Goal: Navigation & Orientation: Find specific page/section

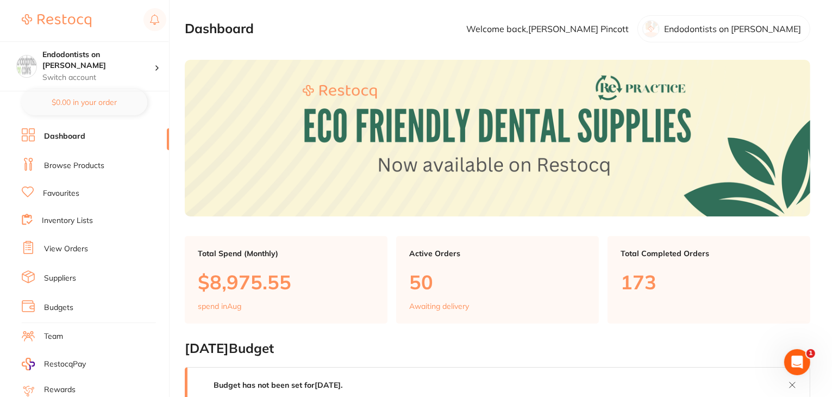
click at [72, 162] on link "Browse Products" at bounding box center [74, 165] width 60 height 11
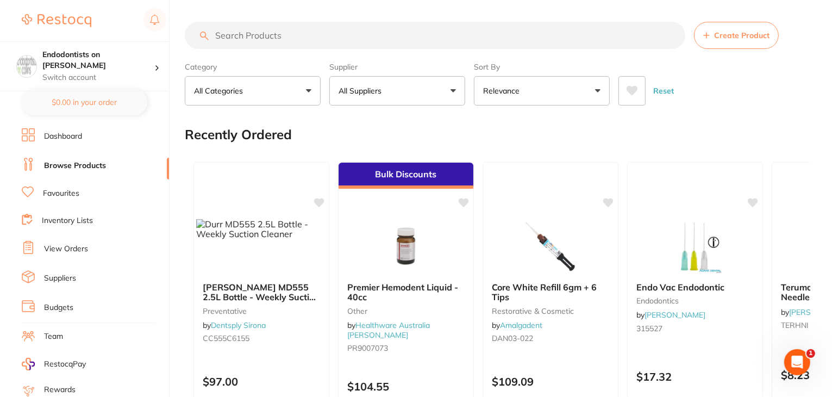
click at [424, 90] on button "All Suppliers" at bounding box center [397, 90] width 136 height 29
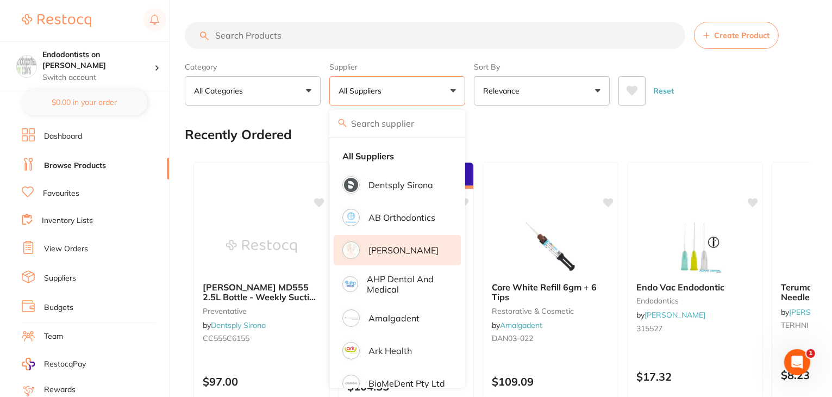
click at [395, 251] on p "Adam Dental" at bounding box center [404, 250] width 70 height 10
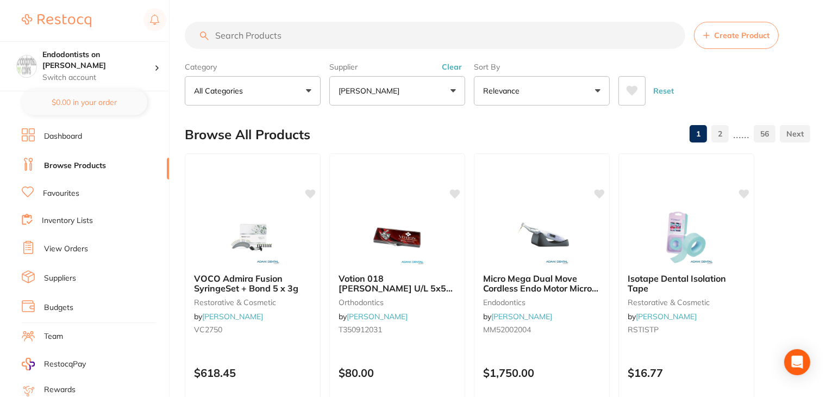
click at [671, 59] on div "Category All Categories All Categories anaesthetic articulating burs crown & br…" at bounding box center [498, 82] width 626 height 48
click at [449, 94] on button "[PERSON_NAME]" at bounding box center [397, 90] width 136 height 29
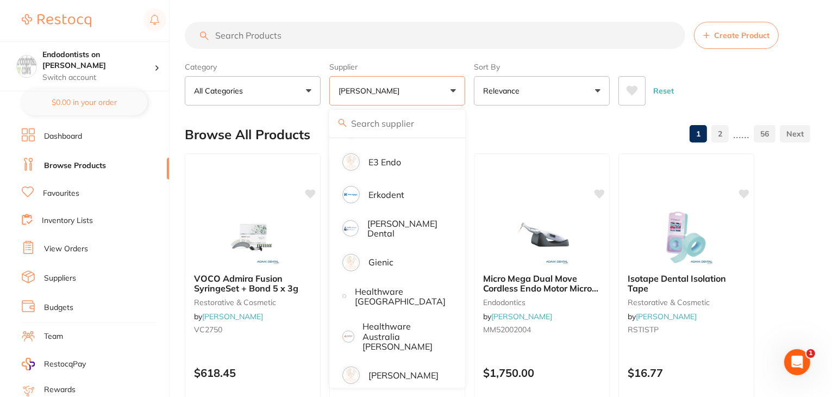
scroll to position [489, 0]
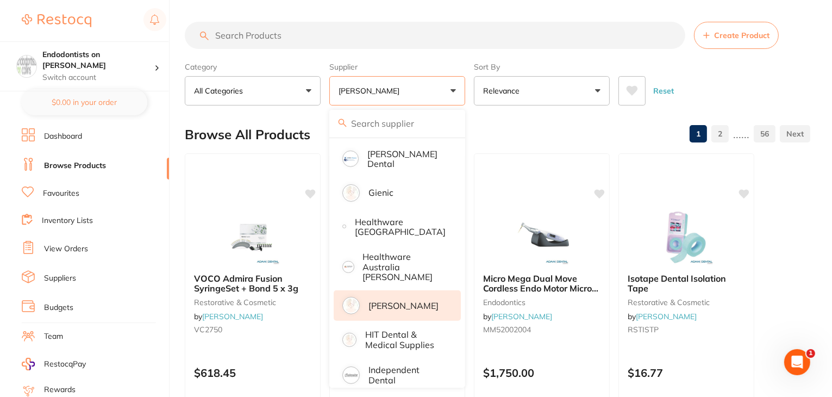
click at [389, 301] on p "[PERSON_NAME]" at bounding box center [404, 306] width 70 height 10
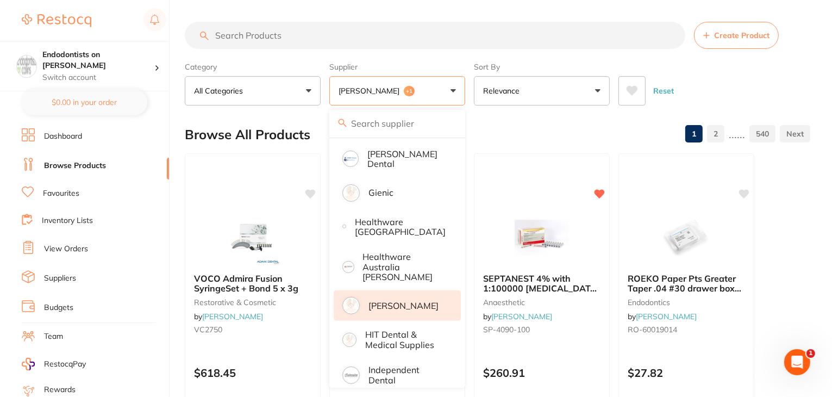
scroll to position [0, 0]
click at [663, 92] on button "Reset" at bounding box center [663, 90] width 27 height 29
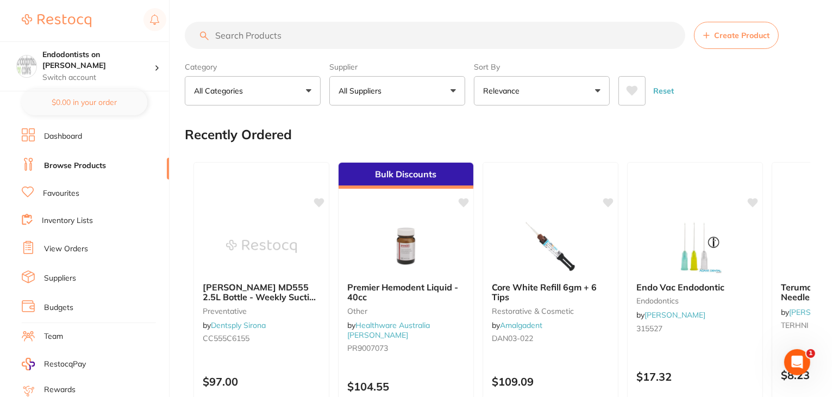
click at [54, 190] on link "Favourites" at bounding box center [61, 193] width 36 height 11
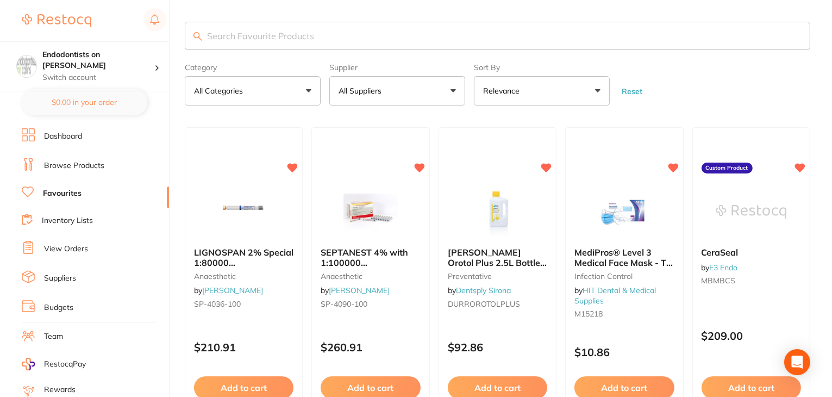
click at [70, 219] on link "Inventory Lists" at bounding box center [67, 220] width 51 height 11
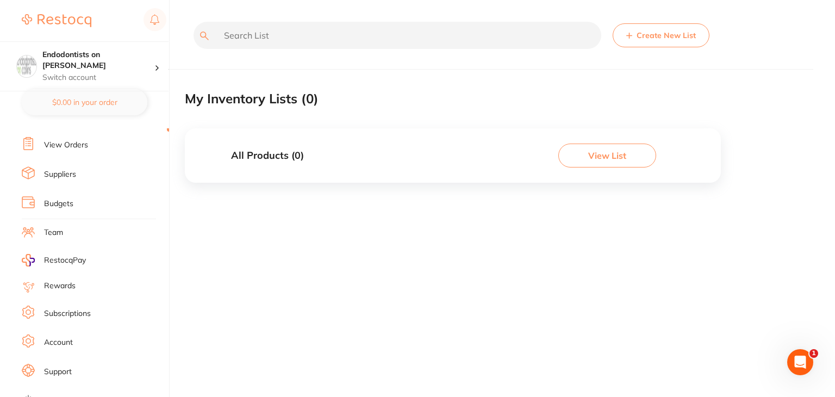
scroll to position [109, 0]
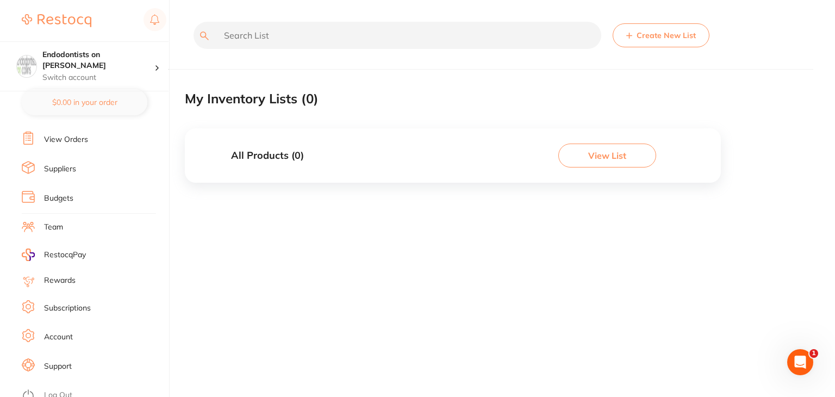
click at [56, 390] on link "Log Out" at bounding box center [58, 395] width 28 height 11
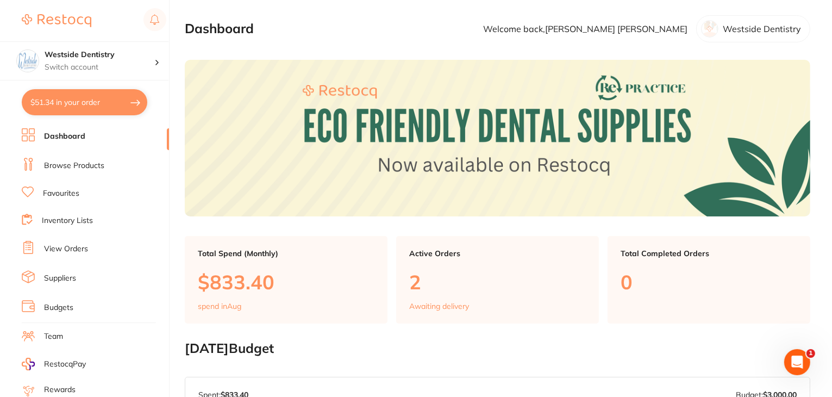
click at [95, 165] on link "Browse Products" at bounding box center [74, 165] width 60 height 11
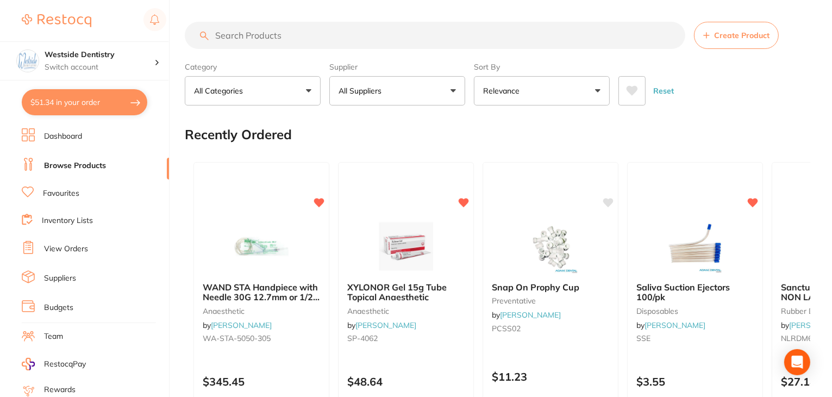
click at [436, 92] on button "All Suppliers" at bounding box center [397, 90] width 136 height 29
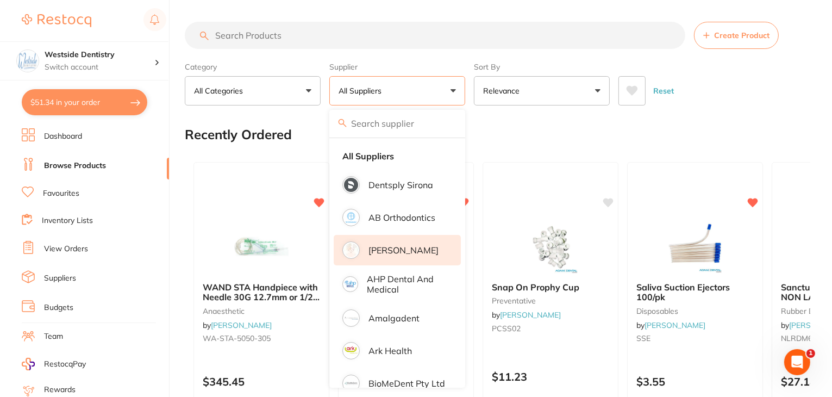
click at [404, 255] on li "[PERSON_NAME]" at bounding box center [397, 250] width 127 height 30
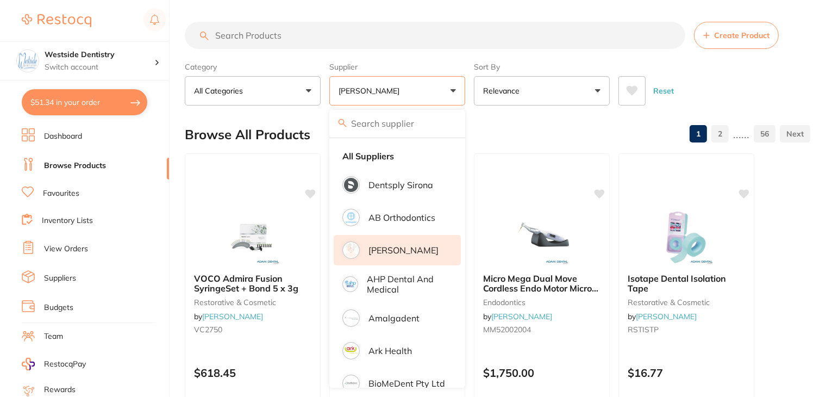
click at [526, 64] on label "Sort By" at bounding box center [542, 67] width 136 height 10
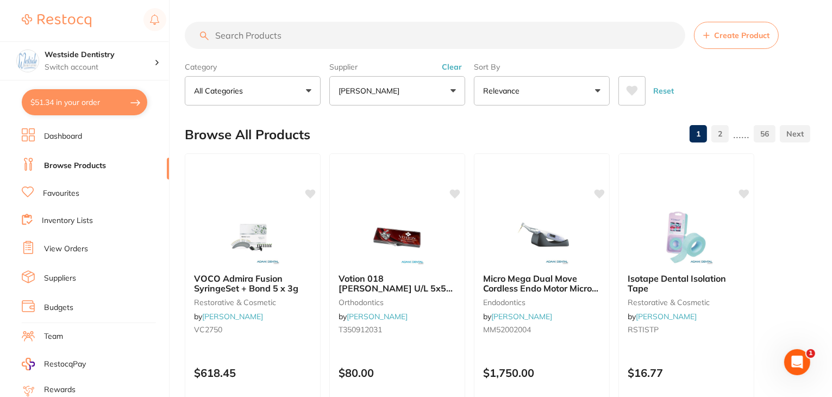
click at [452, 89] on button "[PERSON_NAME]" at bounding box center [397, 90] width 136 height 29
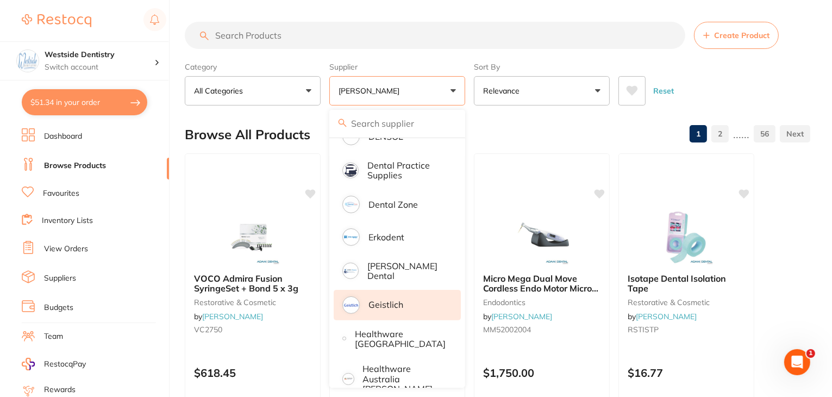
scroll to position [381, 0]
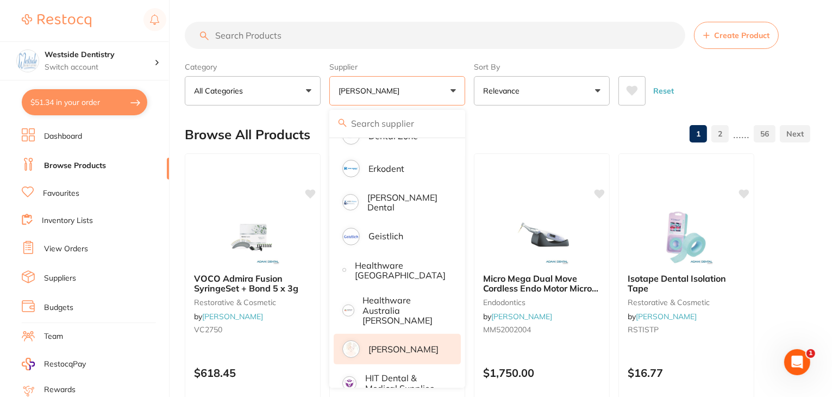
click at [395, 344] on p "[PERSON_NAME]" at bounding box center [404, 349] width 70 height 10
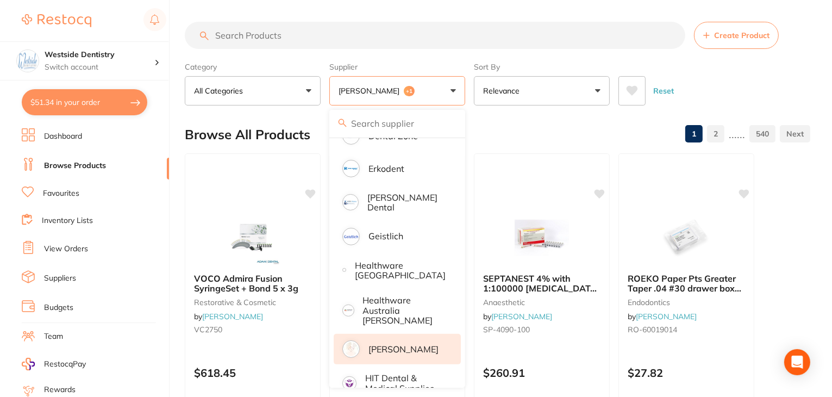
click at [527, 54] on section "Create Product Category All Categories All Categories 3D Printing anaesthetic a…" at bounding box center [498, 64] width 626 height 84
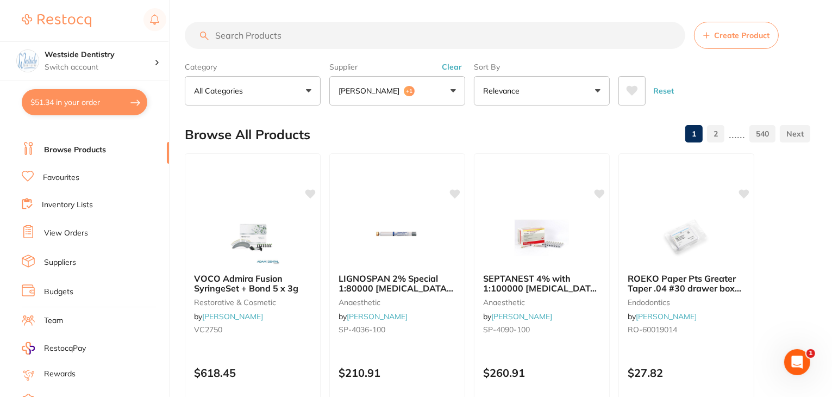
scroll to position [0, 0]
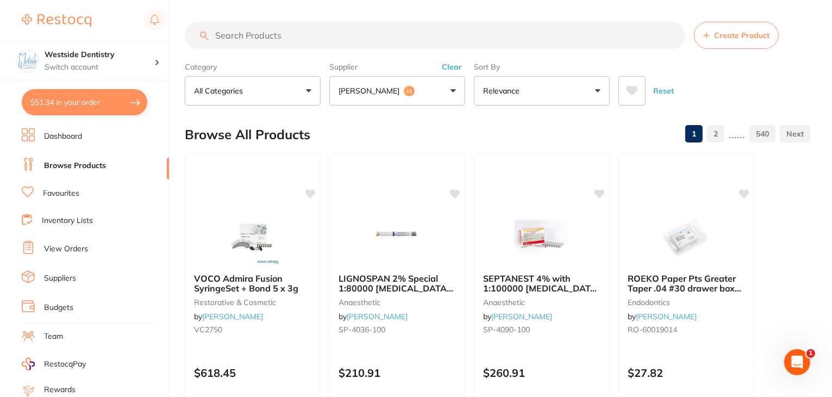
click at [56, 192] on link "Favourites" at bounding box center [61, 193] width 36 height 11
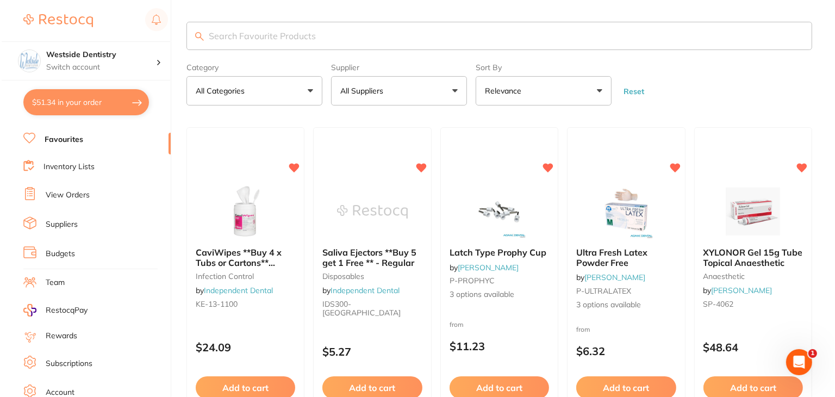
scroll to position [109, 0]
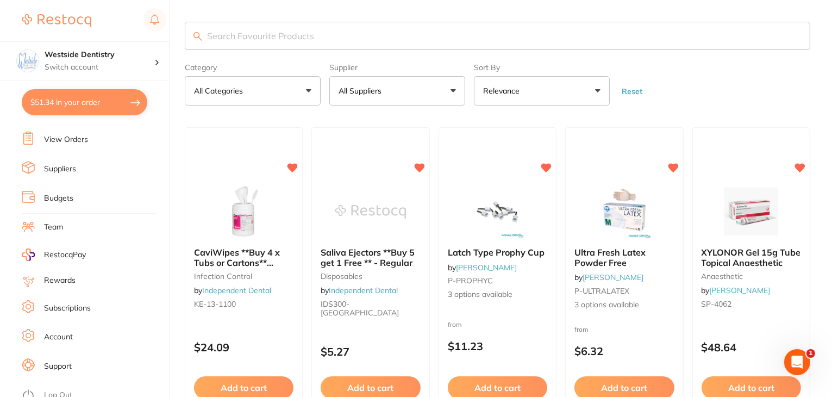
click at [61, 390] on link "Log Out" at bounding box center [58, 395] width 28 height 11
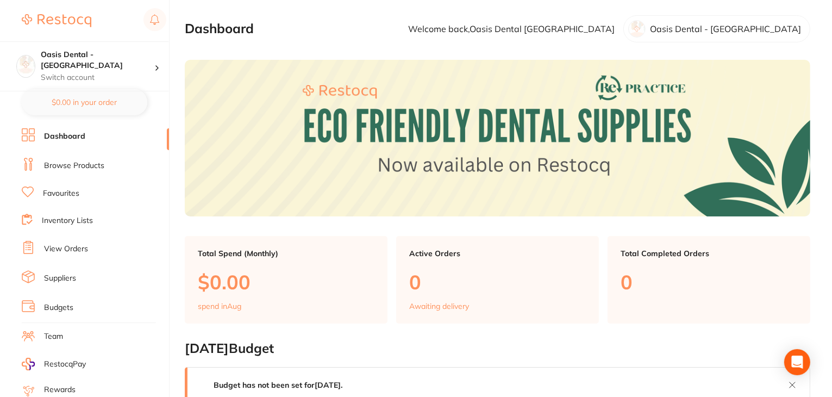
click at [50, 195] on link "Favourites" at bounding box center [61, 193] width 36 height 11
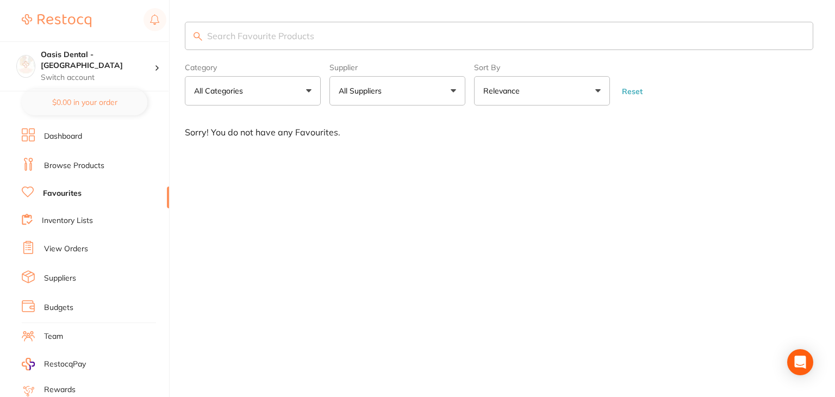
click at [77, 160] on link "Browse Products" at bounding box center [74, 165] width 60 height 11
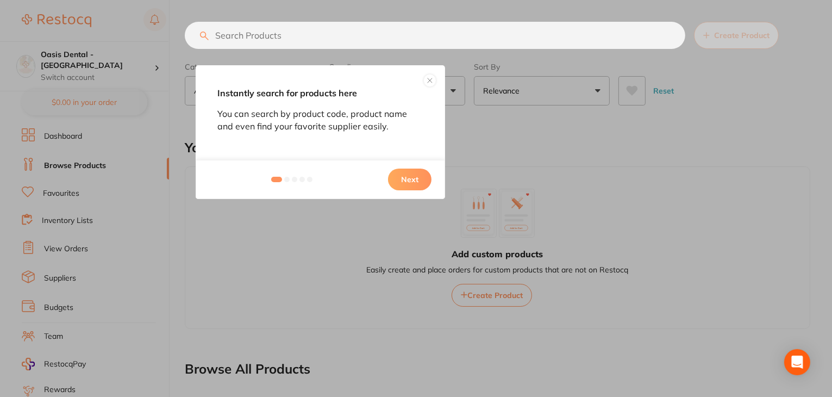
click at [431, 80] on button at bounding box center [430, 80] width 13 height 13
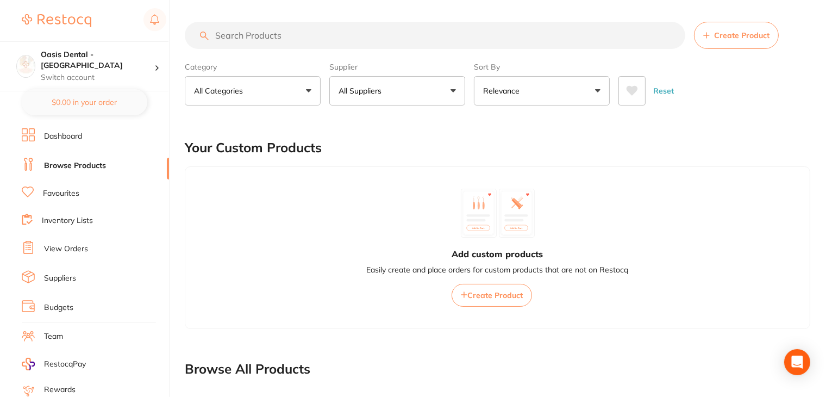
click at [452, 94] on button "All Suppliers" at bounding box center [397, 90] width 136 height 29
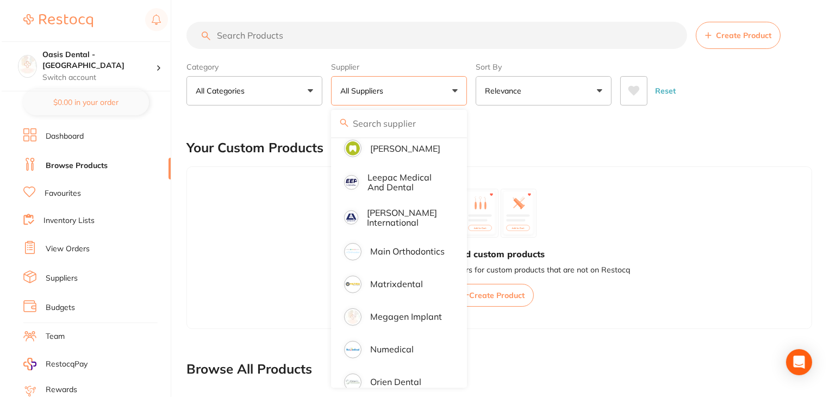
scroll to position [652, 0]
click at [746, 91] on div "Reset" at bounding box center [710, 86] width 183 height 38
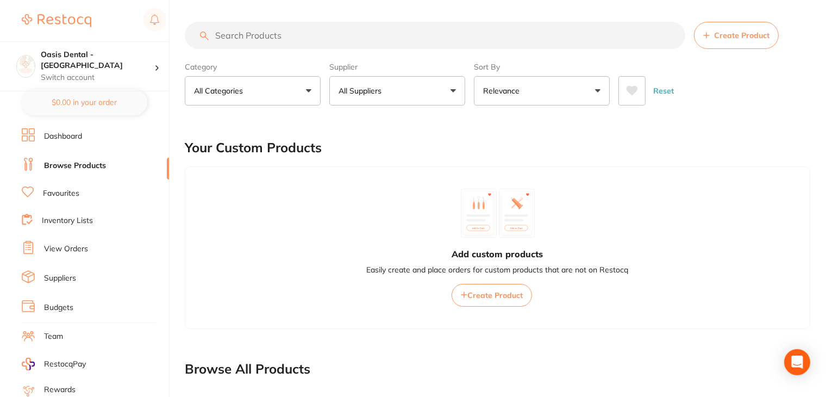
click at [54, 190] on link "Favourites" at bounding box center [61, 193] width 36 height 11
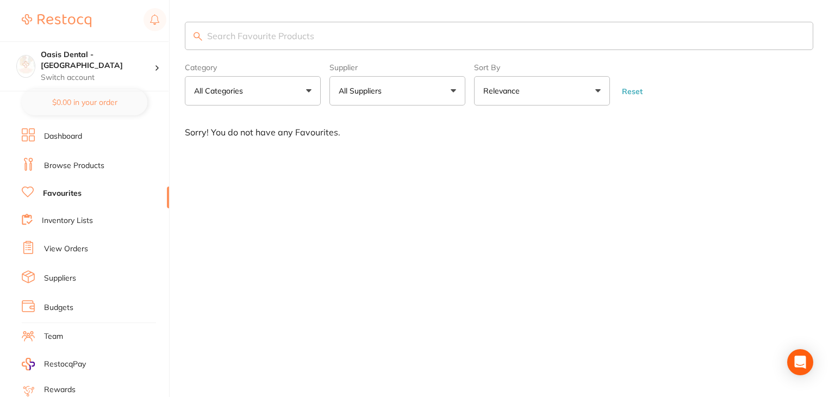
click at [60, 223] on link "Inventory Lists" at bounding box center [67, 220] width 51 height 11
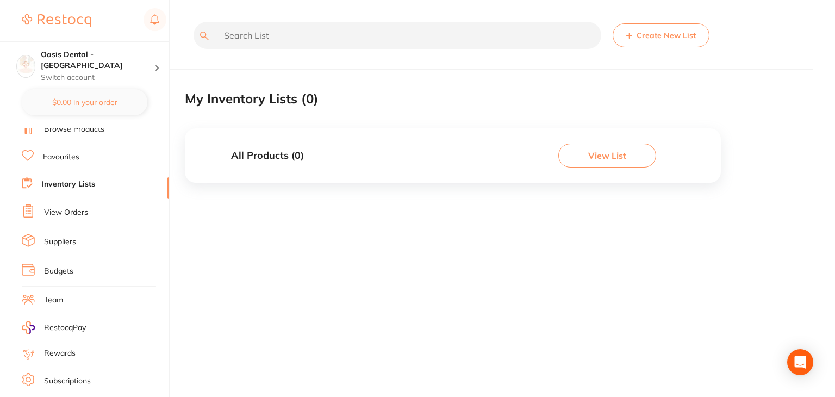
scroll to position [109, 0]
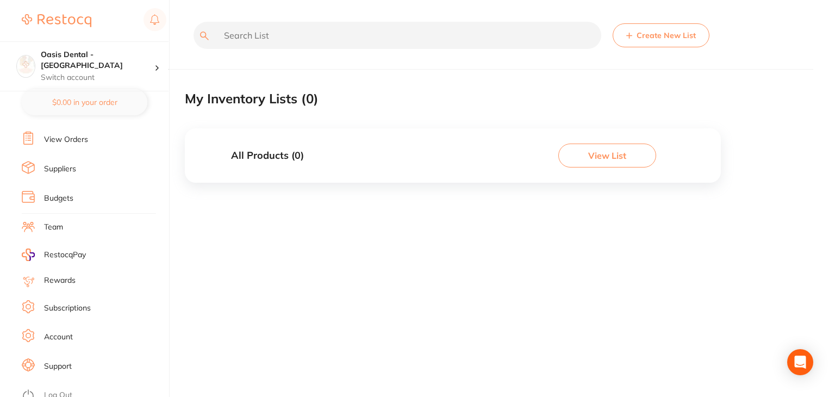
click at [57, 390] on link "Log Out" at bounding box center [58, 395] width 28 height 11
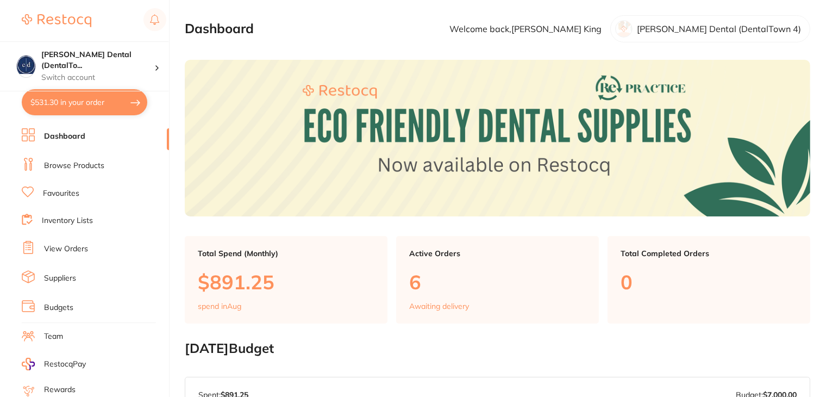
click at [74, 169] on link "Browse Products" at bounding box center [74, 165] width 60 height 11
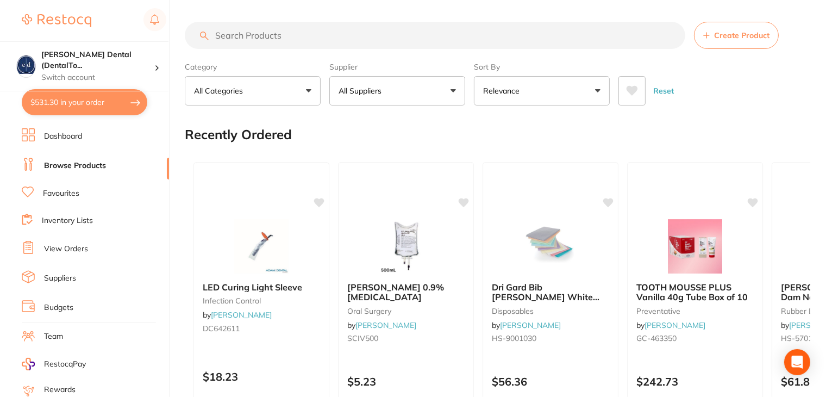
click at [445, 85] on button "All Suppliers" at bounding box center [397, 90] width 136 height 29
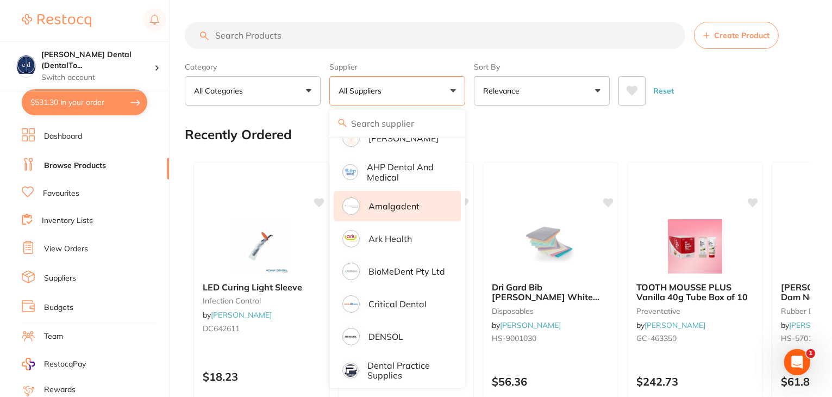
scroll to position [54, 0]
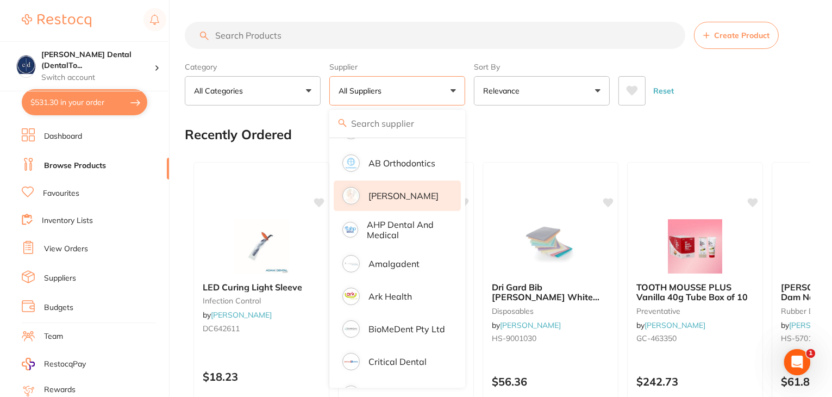
click at [385, 194] on p "Adam Dental" at bounding box center [404, 196] width 70 height 10
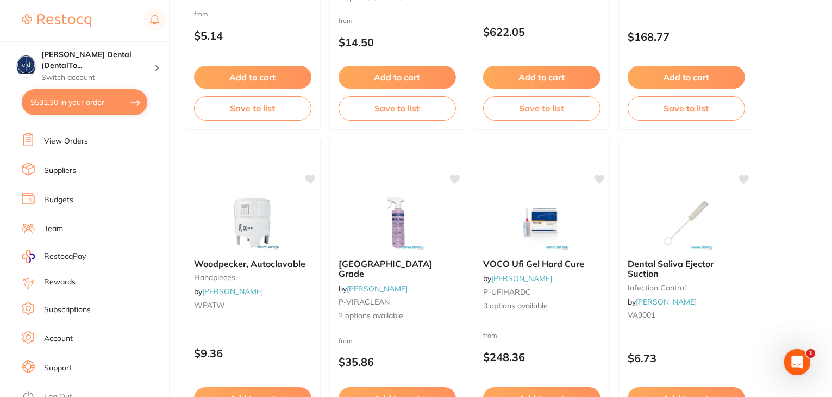
scroll to position [109, 0]
click at [64, 391] on link "Log Out" at bounding box center [58, 395] width 28 height 11
